Goal: Task Accomplishment & Management: Use online tool/utility

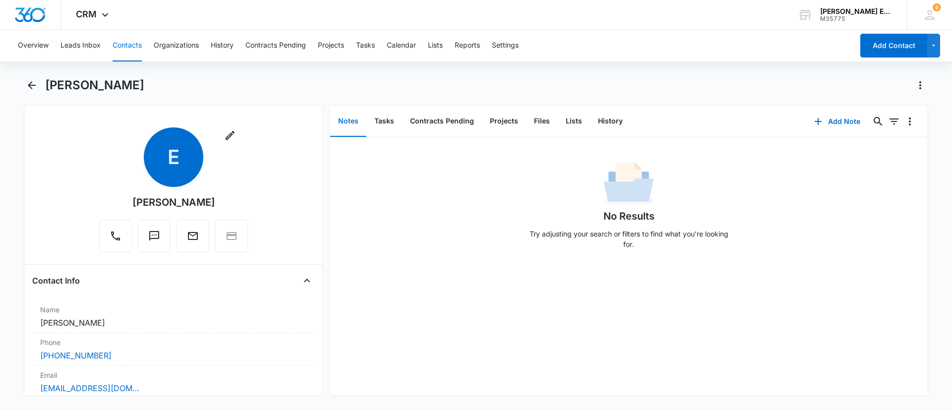
scroll to position [338, 0]
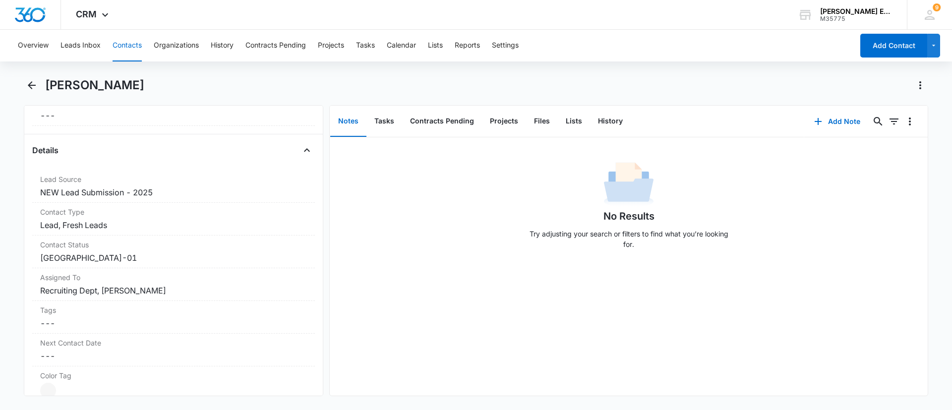
click at [142, 48] on button "Contacts" at bounding box center [127, 46] width 29 height 32
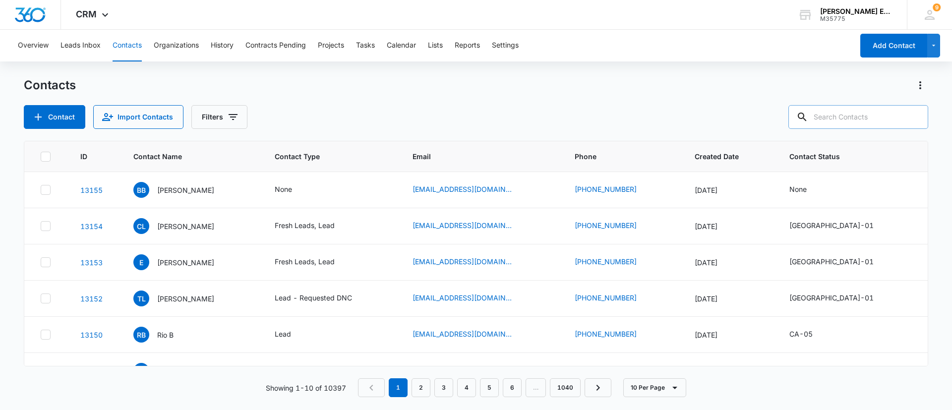
paste input "‪(210) 365-1205‬"
type input "‪(210) 365-1205‬"
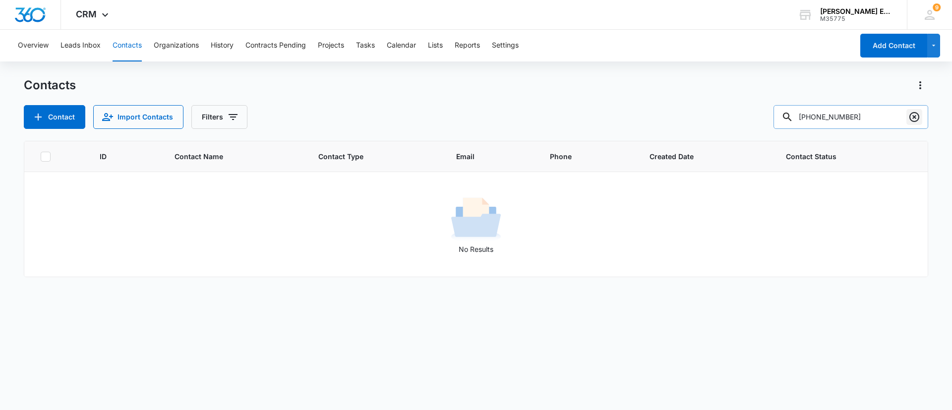
click at [918, 117] on icon "Clear" at bounding box center [915, 117] width 12 height 12
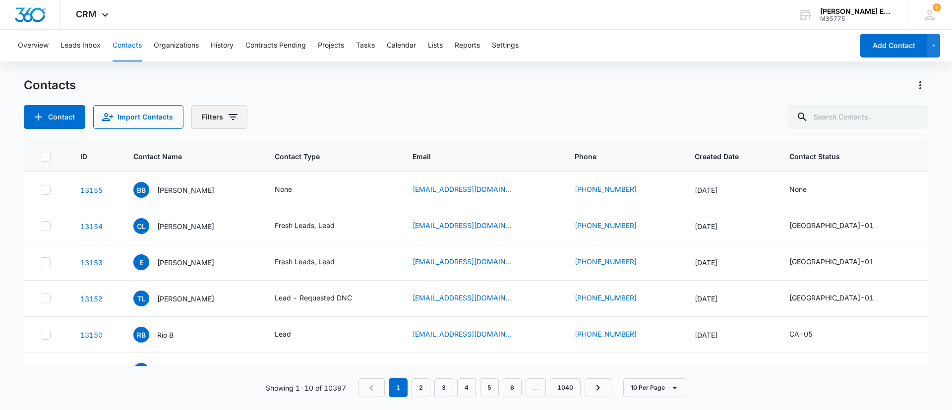
click at [216, 111] on button "Filters" at bounding box center [219, 117] width 56 height 24
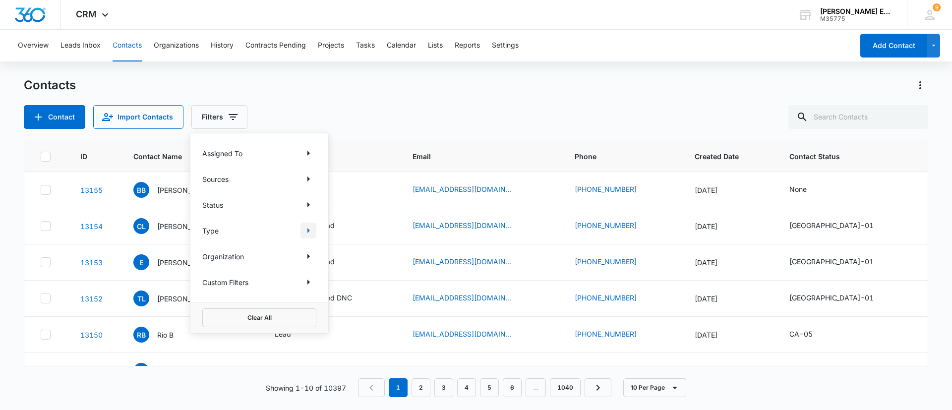
click at [313, 228] on icon "Show Type filters" at bounding box center [309, 231] width 12 height 12
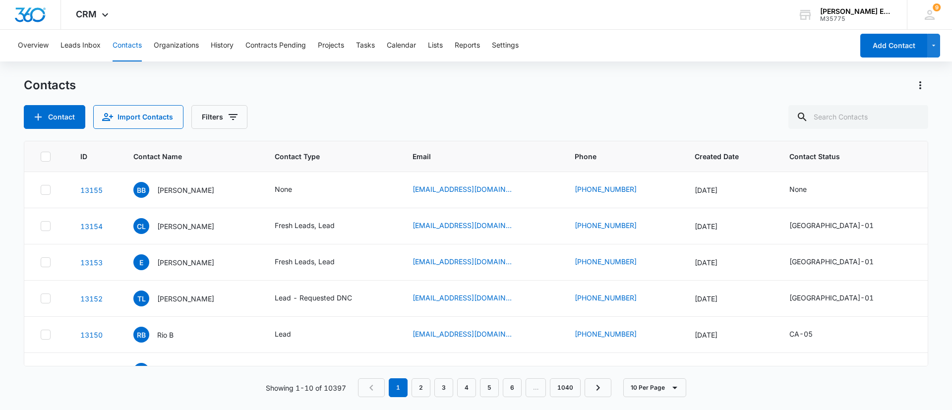
click at [360, 74] on div "Overview Leads Inbox Contacts Organizations History Contracts Pending Projects …" at bounding box center [476, 219] width 952 height 379
click at [364, 47] on button "Tasks" at bounding box center [365, 46] width 19 height 32
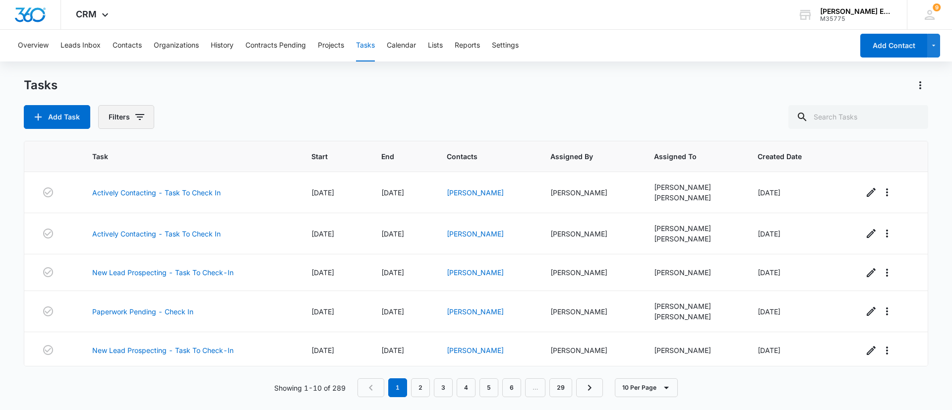
click at [126, 121] on button "Filters" at bounding box center [126, 117] width 56 height 24
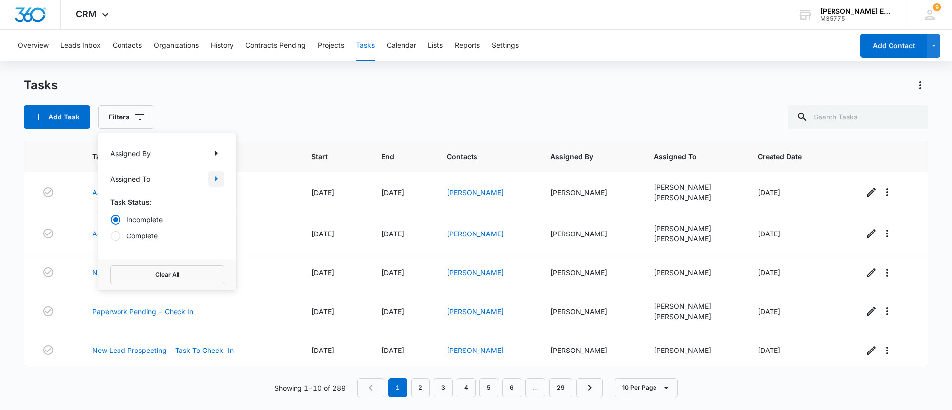
click at [219, 176] on icon "Show Assigned To filters" at bounding box center [216, 179] width 12 height 12
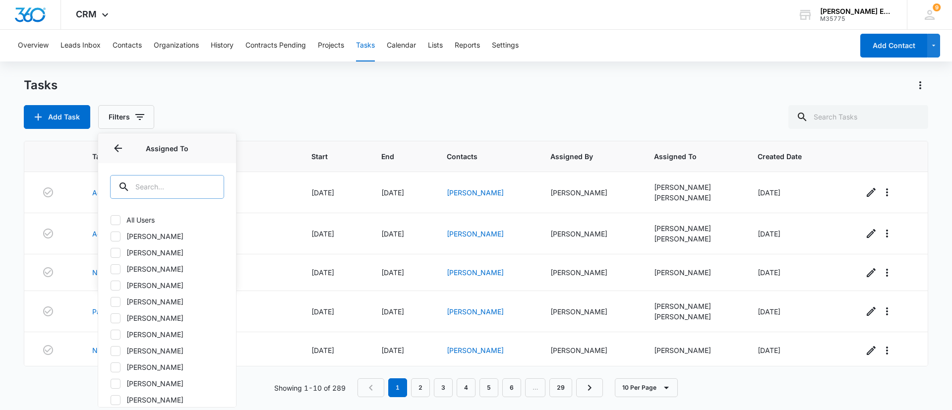
click at [184, 189] on input "text" at bounding box center [167, 187] width 114 height 24
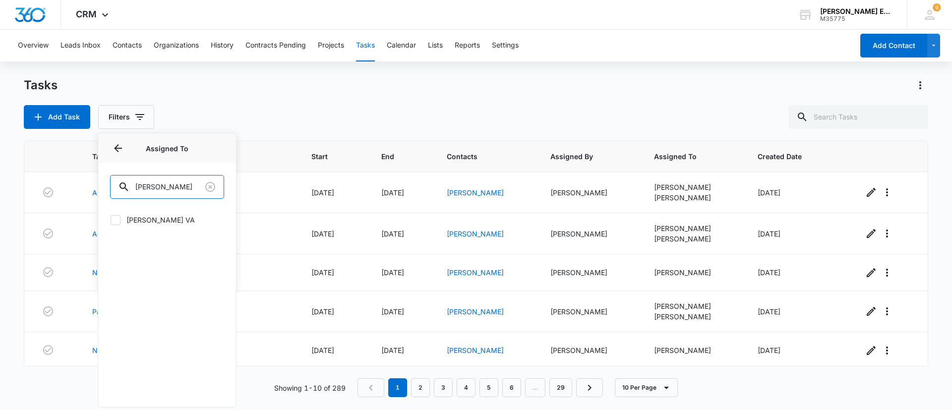
type input "ruth"
click at [111, 217] on icon at bounding box center [115, 220] width 9 height 9
click at [111, 220] on input "[PERSON_NAME] VA" at bounding box center [110, 220] width 0 height 0
checkbox input "true"
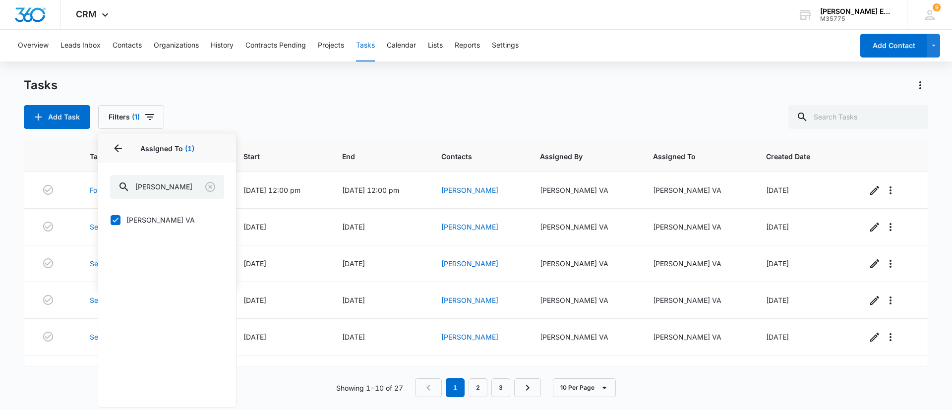
click at [280, 104] on div "Tasks Add Task Filters (1) Assigned By Assigned To 1 Assigned To (1) ruth Ruth …" at bounding box center [476, 103] width 905 height 52
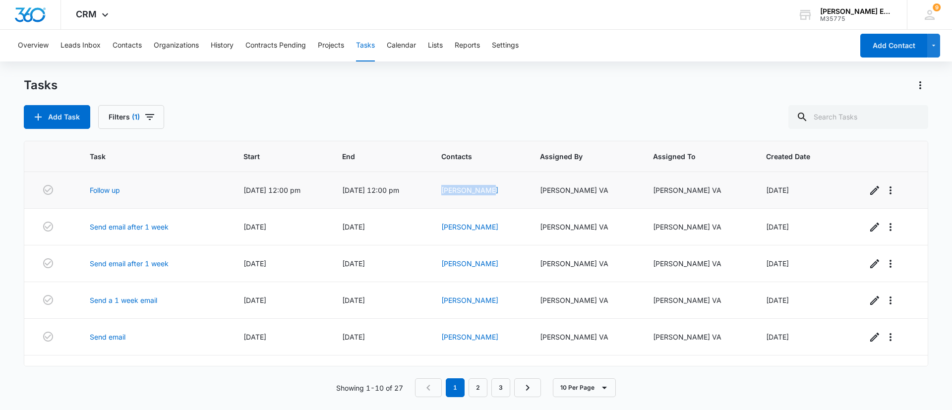
drag, startPoint x: 506, startPoint y: 190, endPoint x: 451, endPoint y: 188, distance: 55.6
click at [451, 188] on td "Gema A Lopez" at bounding box center [478, 190] width 99 height 37
copy link "Gema A Lopez"
click at [490, 193] on link "Gema A Lopez" at bounding box center [469, 190] width 57 height 8
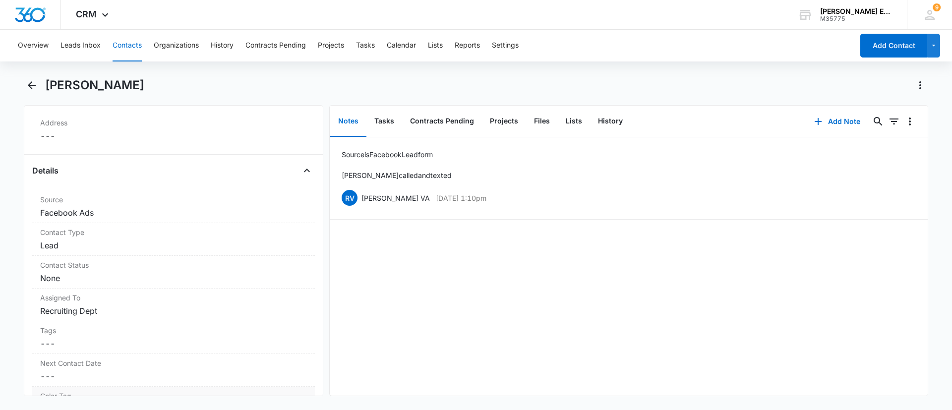
scroll to position [298, 0]
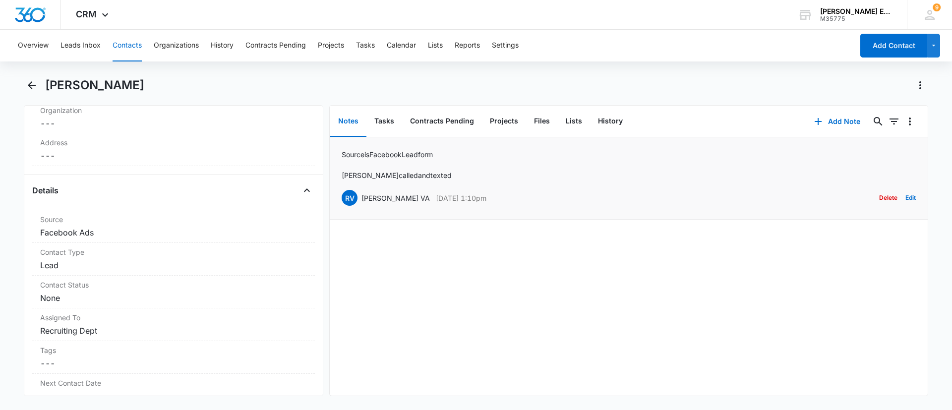
click at [360, 177] on p "Jessica called and texted" at bounding box center [397, 175] width 110 height 10
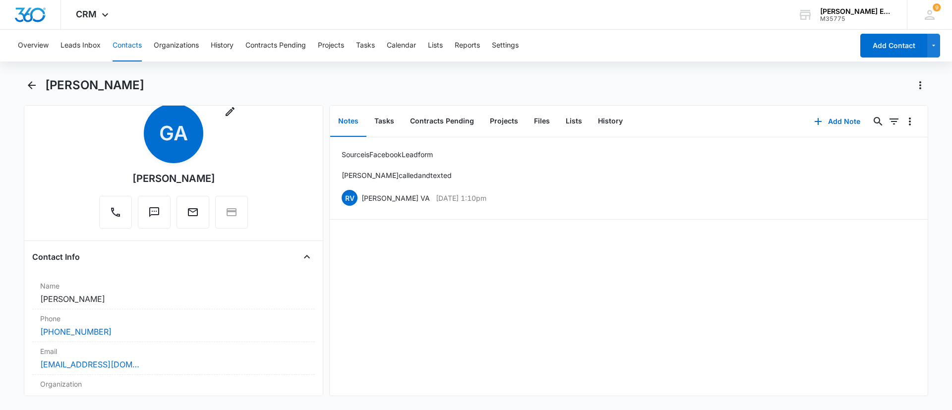
scroll to position [0, 0]
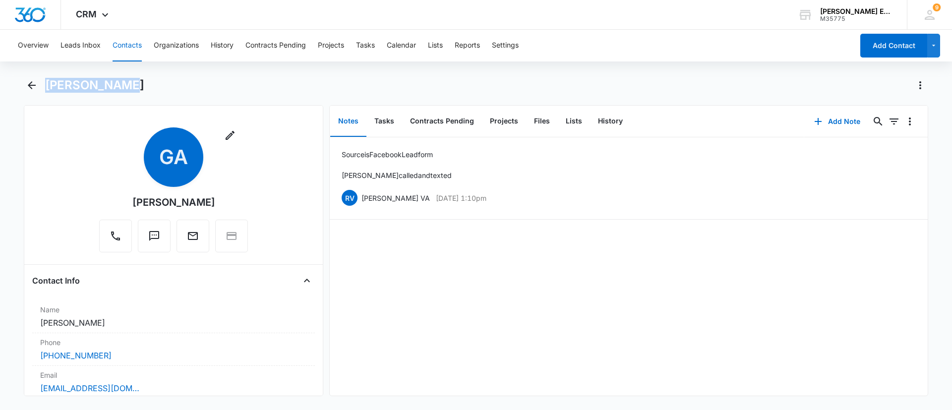
drag, startPoint x: 133, startPoint y: 83, endPoint x: 49, endPoint y: 83, distance: 84.8
click at [49, 83] on div "Gema A Lopez" at bounding box center [486, 85] width 883 height 16
copy h1 "Gema A Lopez"
drag, startPoint x: 202, startPoint y: 201, endPoint x: 127, endPoint y: 202, distance: 74.4
click at [127, 202] on div "Remove GA Gema A Lopez" at bounding box center [173, 189] width 149 height 125
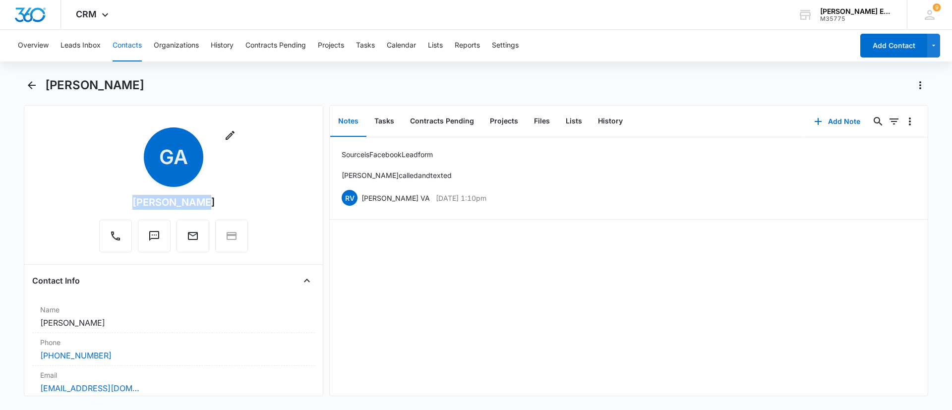
copy div "Gema A Lopez"
click at [137, 42] on button "Contacts" at bounding box center [127, 46] width 29 height 32
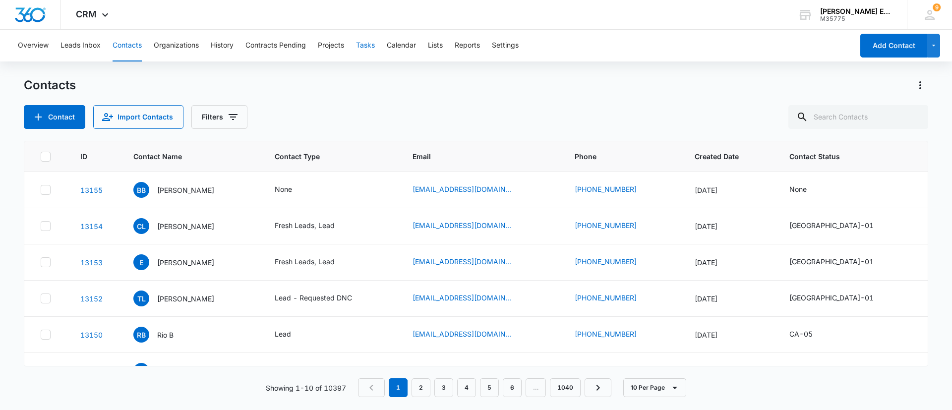
click at [374, 43] on button "Tasks" at bounding box center [365, 46] width 19 height 32
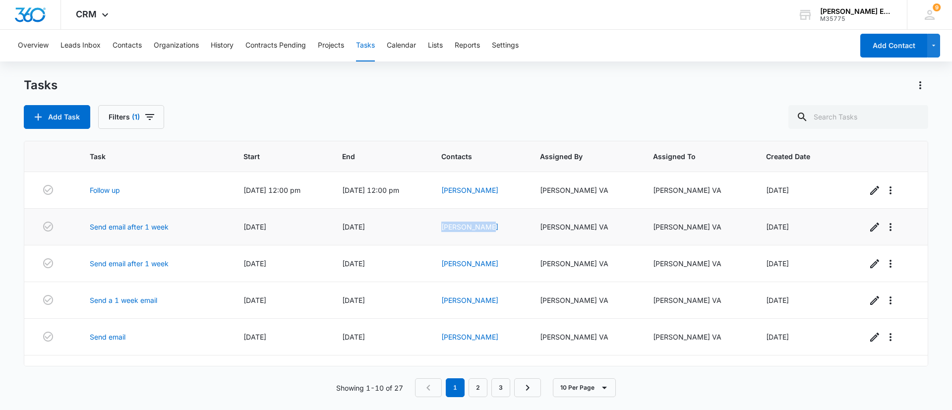
drag, startPoint x: 498, startPoint y: 223, endPoint x: 451, endPoint y: 226, distance: 46.7
click at [451, 226] on td "Allan Llaban" at bounding box center [478, 227] width 99 height 37
copy link "Allan Llaban"
click at [465, 227] on link "Allan Llaban" at bounding box center [469, 227] width 57 height 8
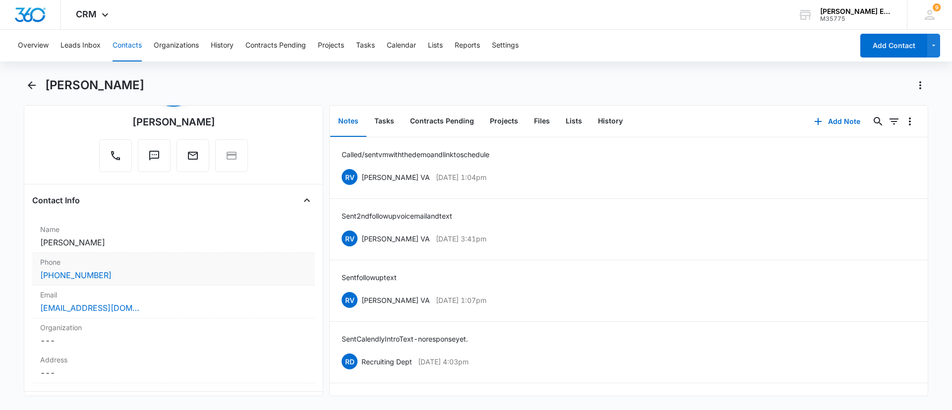
scroll to position [74, 0]
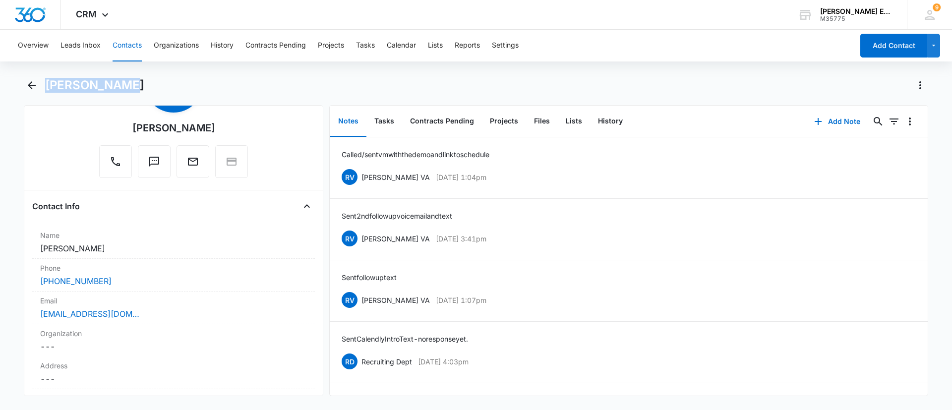
drag, startPoint x: 121, startPoint y: 87, endPoint x: 40, endPoint y: 85, distance: 80.9
click at [40, 85] on div "Allan Llaban" at bounding box center [476, 91] width 905 height 28
copy h1 "Allan Llaban"
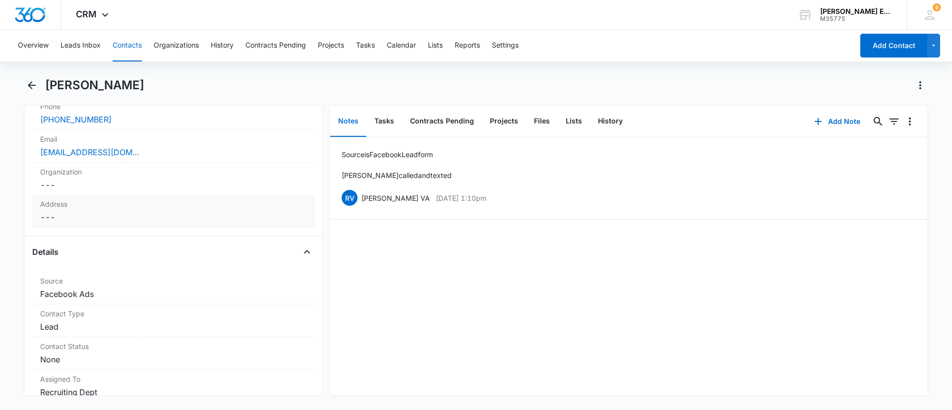
scroll to position [223, 0]
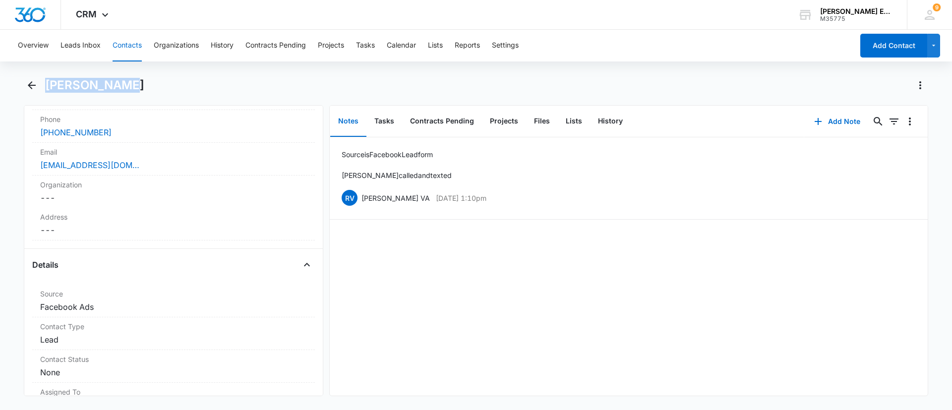
drag, startPoint x: 183, startPoint y: 86, endPoint x: 26, endPoint y: 98, distance: 156.7
click at [19, 98] on main "Gema A Lopez Remove GA Gema A Lopez Contact Info Name Cancel Save Changes Gema …" at bounding box center [476, 242] width 952 height 331
copy h1 "Gema A Lopez"
click at [28, 86] on icon "Back" at bounding box center [32, 85] width 12 height 12
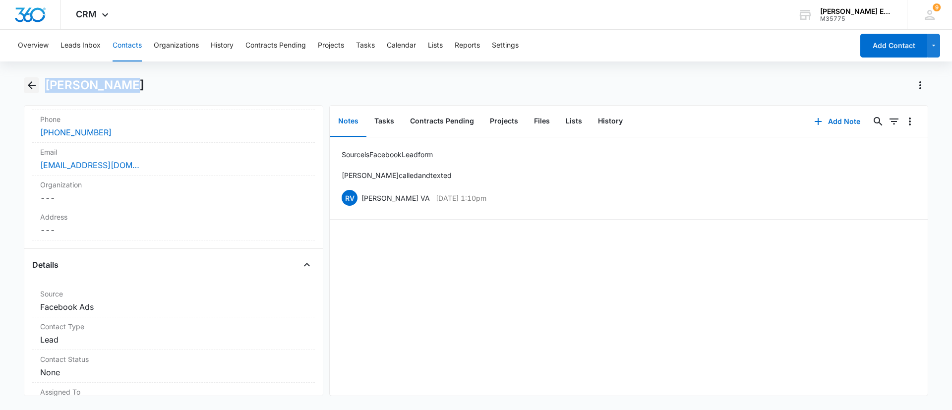
click at [36, 85] on icon "Back" at bounding box center [32, 85] width 12 height 12
click at [35, 87] on icon "Back" at bounding box center [32, 85] width 12 height 12
